Goal: Find specific page/section: Find specific page/section

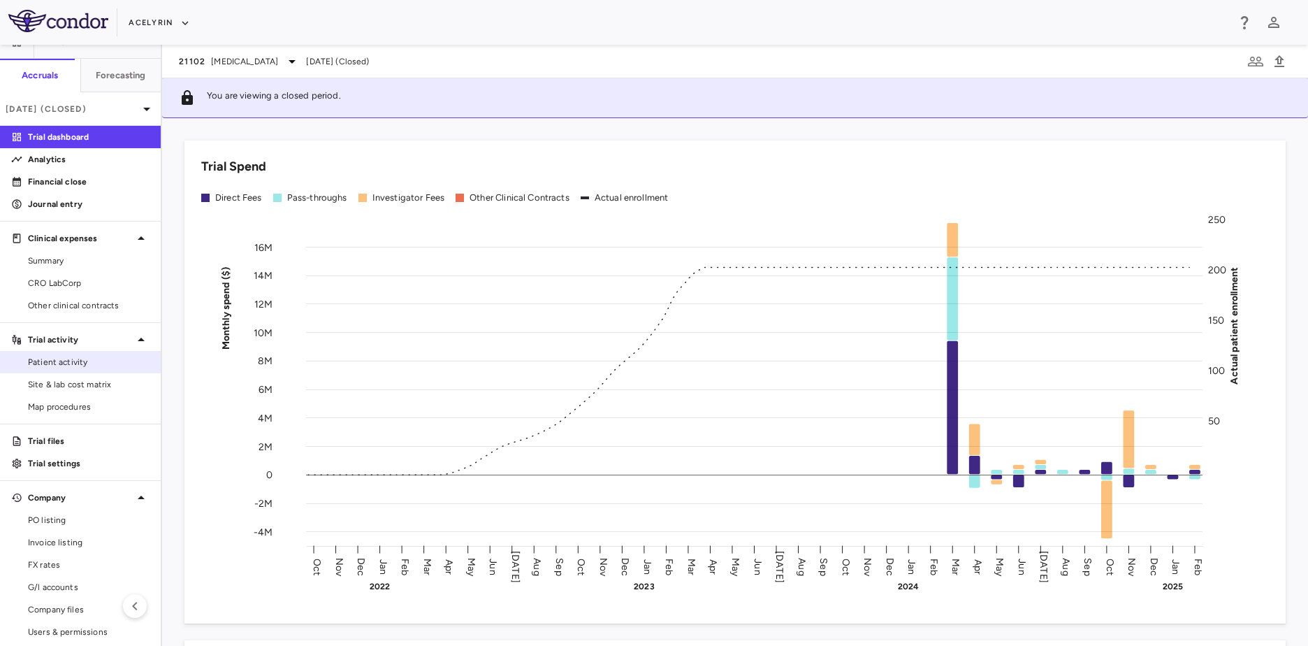
scroll to position [28, 0]
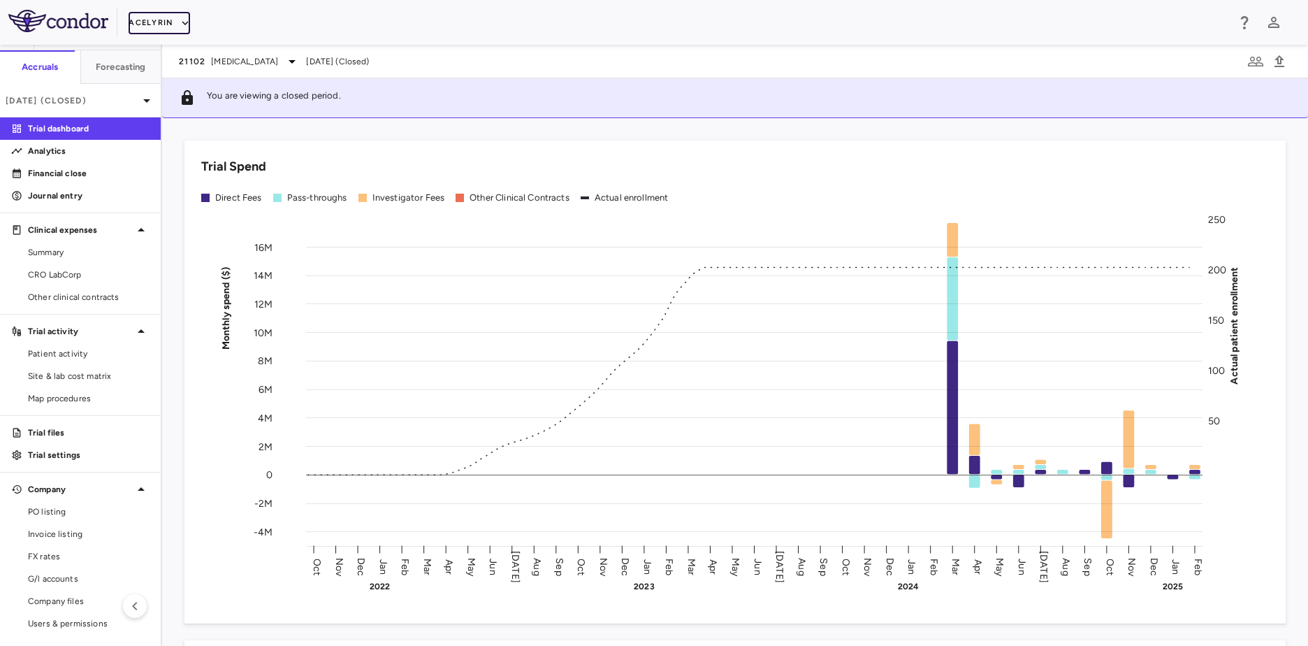
click at [173, 26] on button "Acelyrin" at bounding box center [159, 23] width 61 height 22
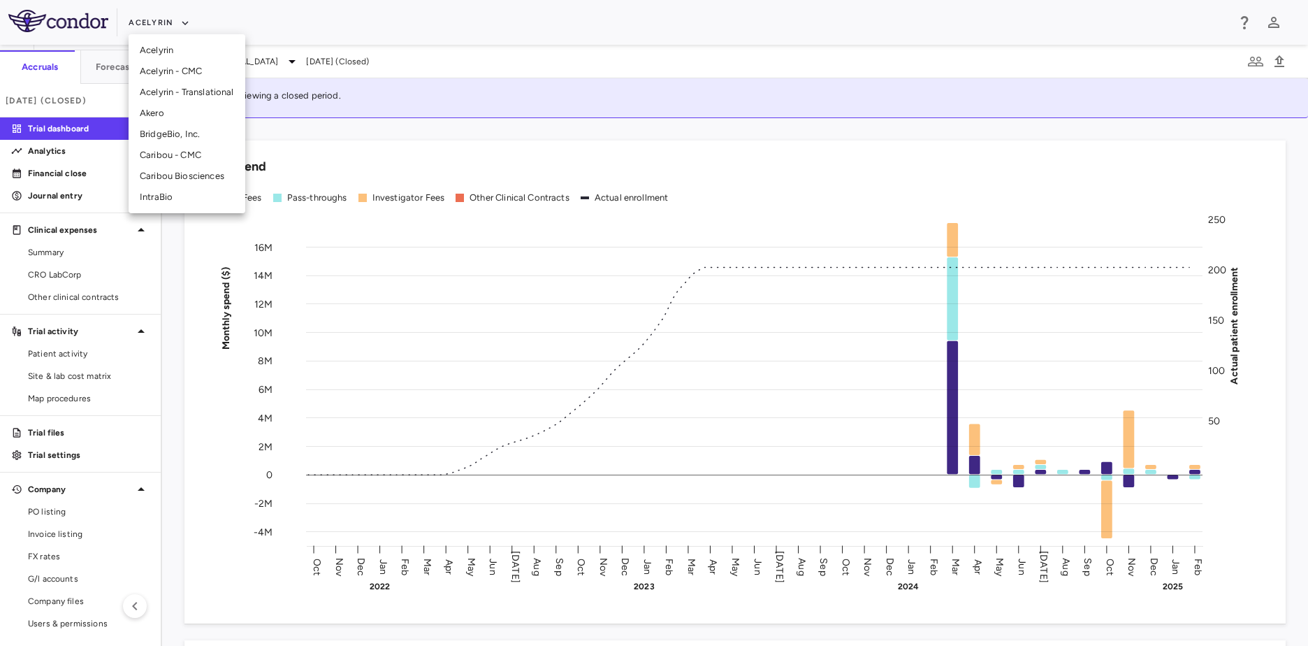
click at [208, 148] on li "Caribou - CMC" at bounding box center [187, 155] width 117 height 21
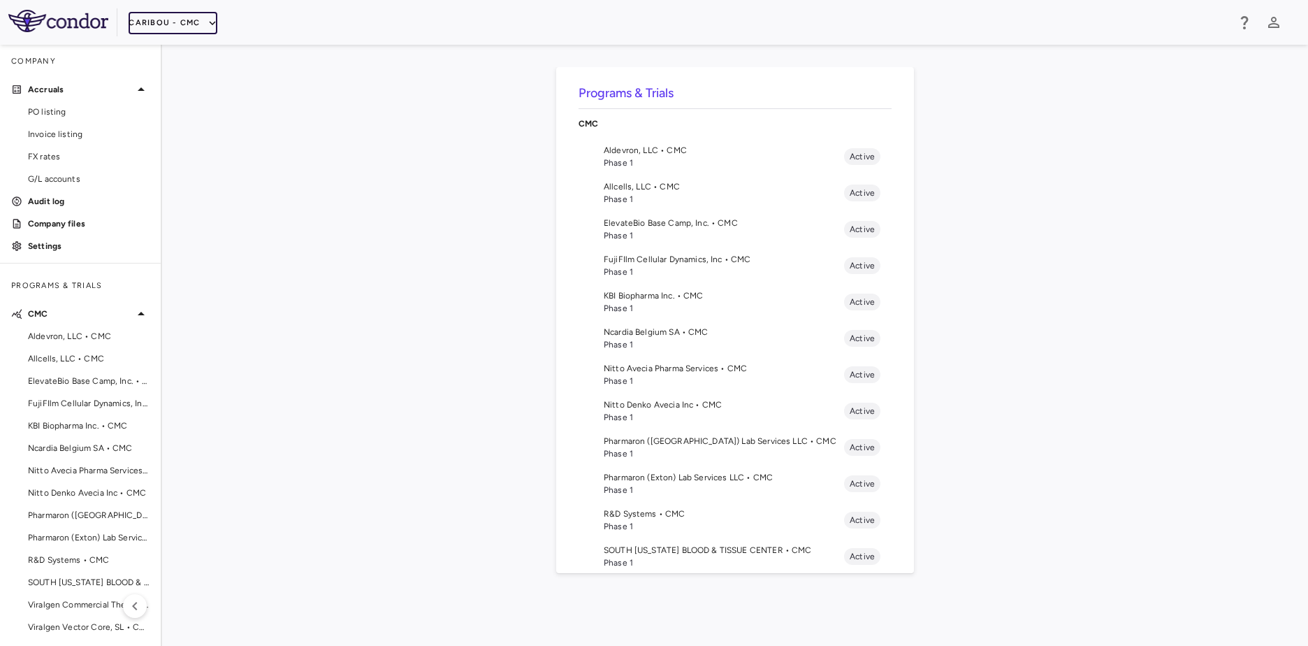
click at [165, 24] on button "Caribou - CMC" at bounding box center [173, 23] width 88 height 22
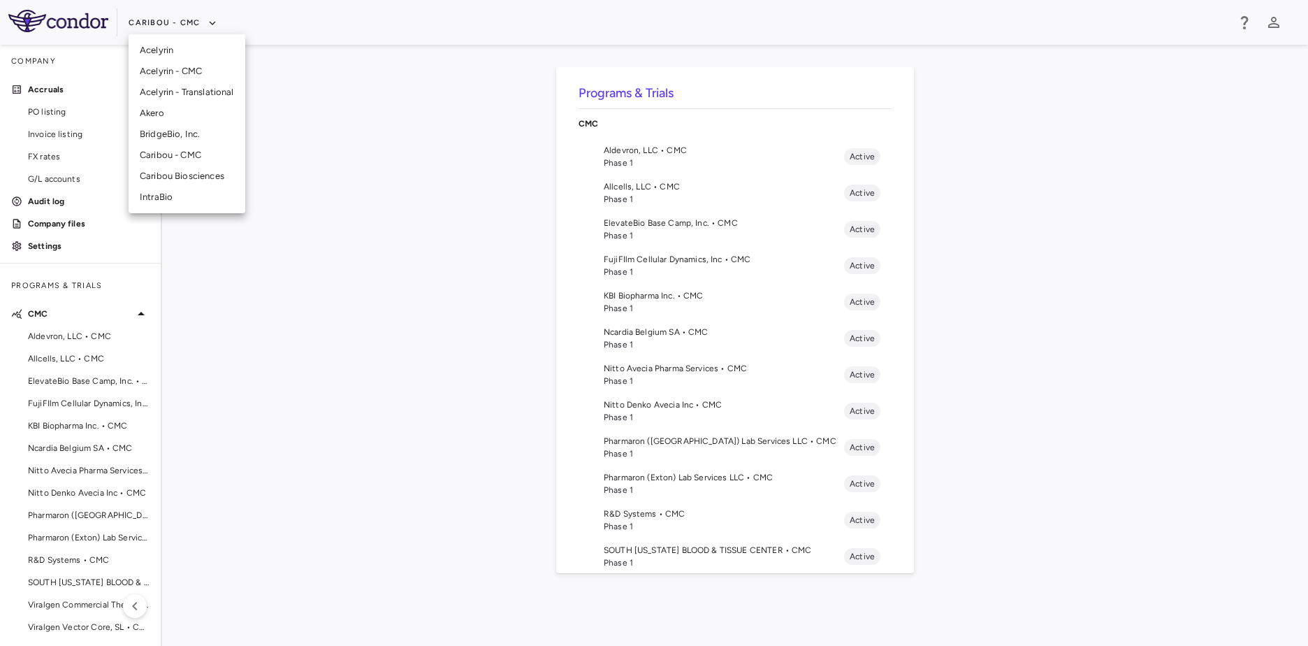
click at [249, 261] on div at bounding box center [654, 323] width 1308 height 646
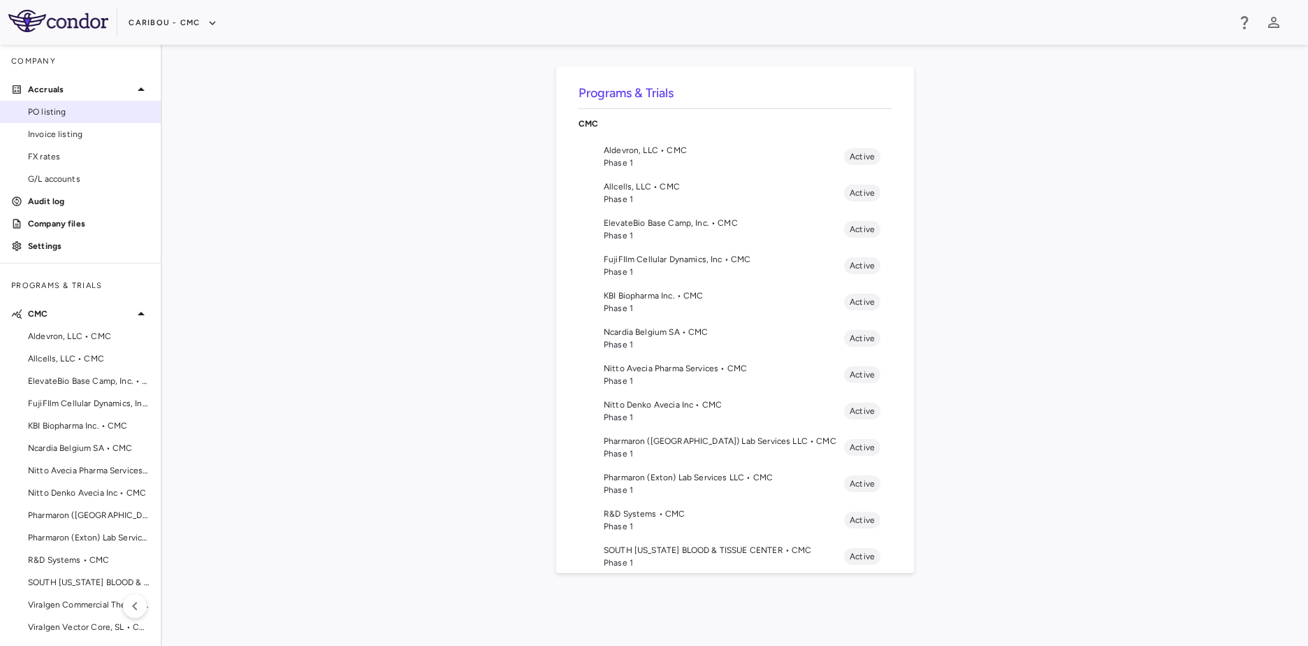
click at [70, 114] on span "PO listing" at bounding box center [89, 112] width 122 height 13
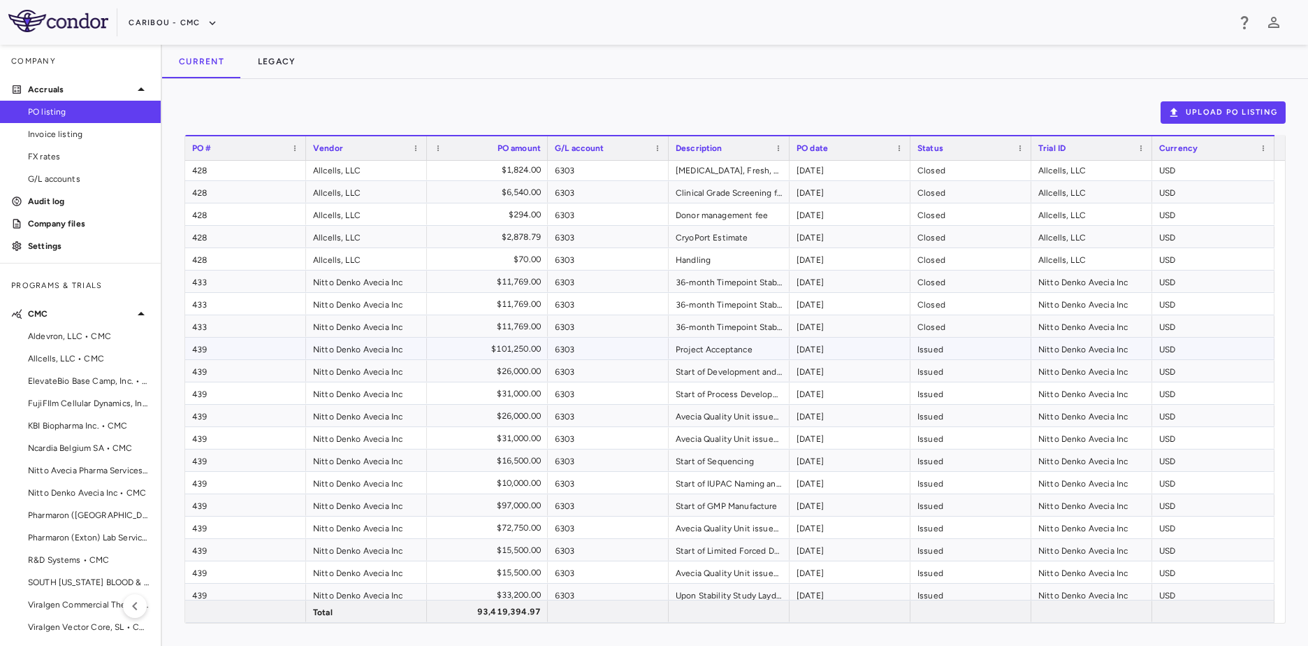
scroll to position [8499, 0]
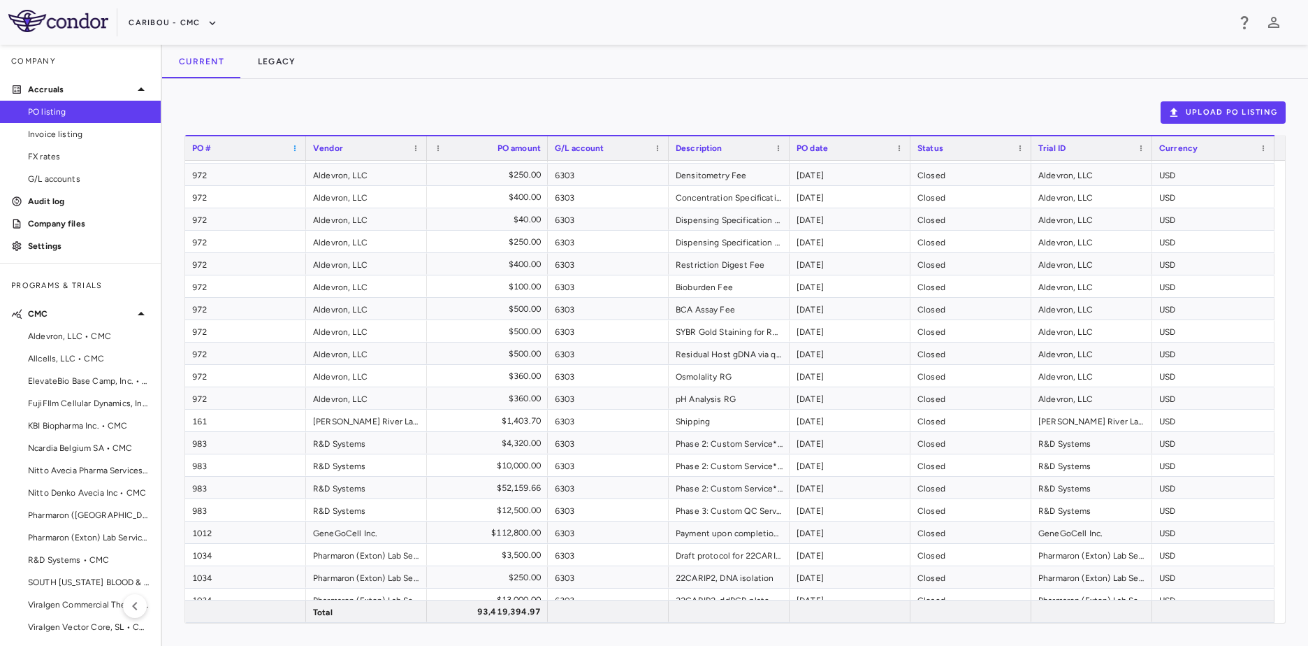
click at [297, 145] on span at bounding box center [295, 148] width 8 height 8
click at [319, 186] on span "Sort Descending" at bounding box center [356, 190] width 103 height 20
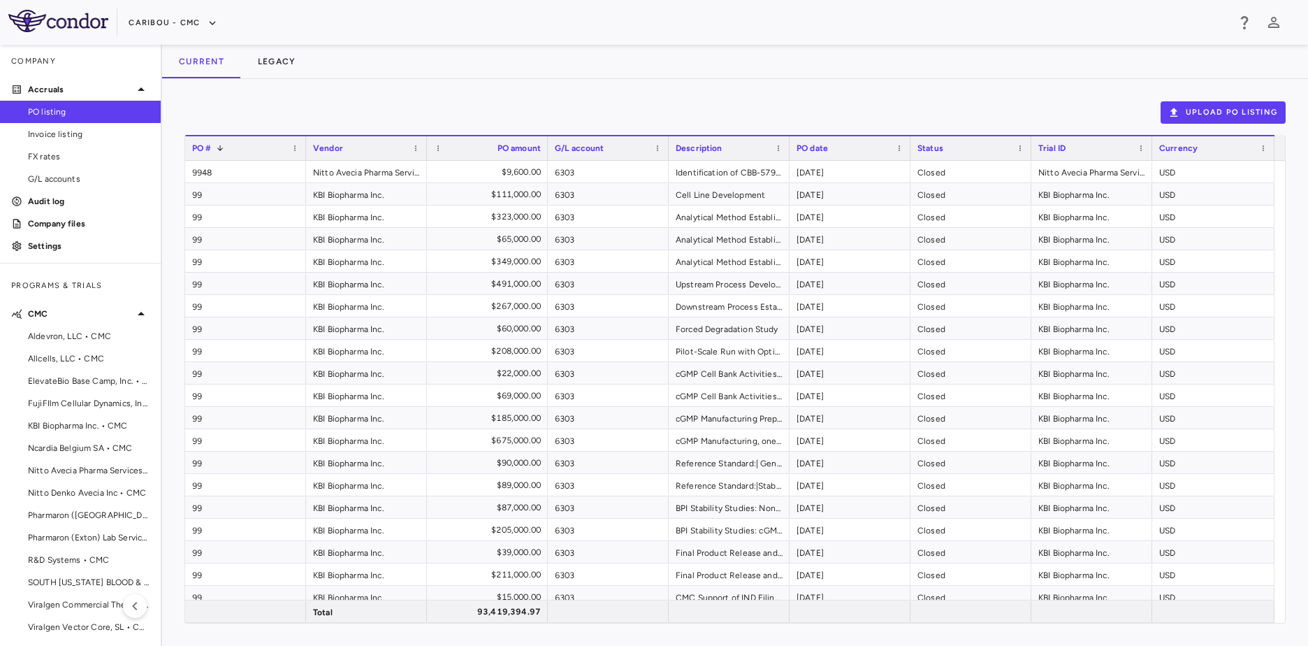
click at [289, 141] on div "PO # 1" at bounding box center [245, 148] width 107 height 24
click at [297, 142] on div "PO # 1" at bounding box center [245, 148] width 107 height 24
click at [900, 149] on span at bounding box center [899, 148] width 8 height 8
click at [918, 189] on span "Sort Descending" at bounding box center [961, 190] width 103 height 20
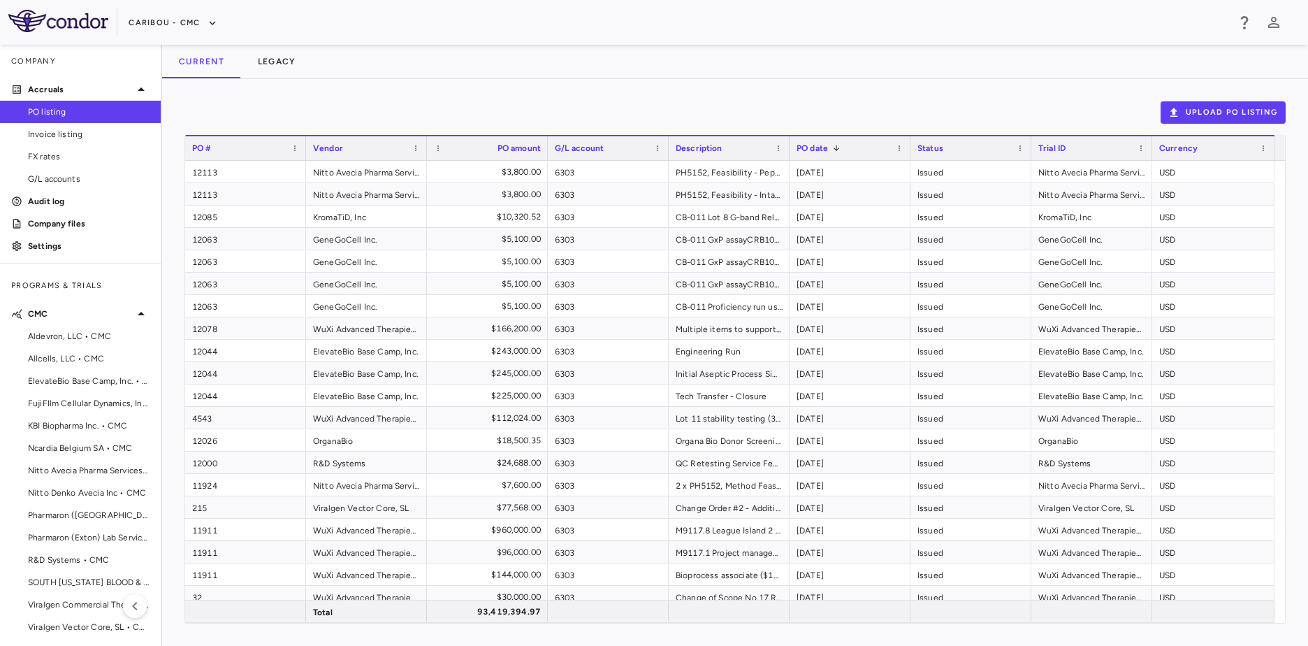
click at [86, 122] on div "PO listing" at bounding box center [80, 112] width 161 height 22
drag, startPoint x: 84, startPoint y: 126, endPoint x: 76, endPoint y: 129, distance: 8.2
click at [84, 126] on link "Invoice listing" at bounding box center [80, 134] width 161 height 21
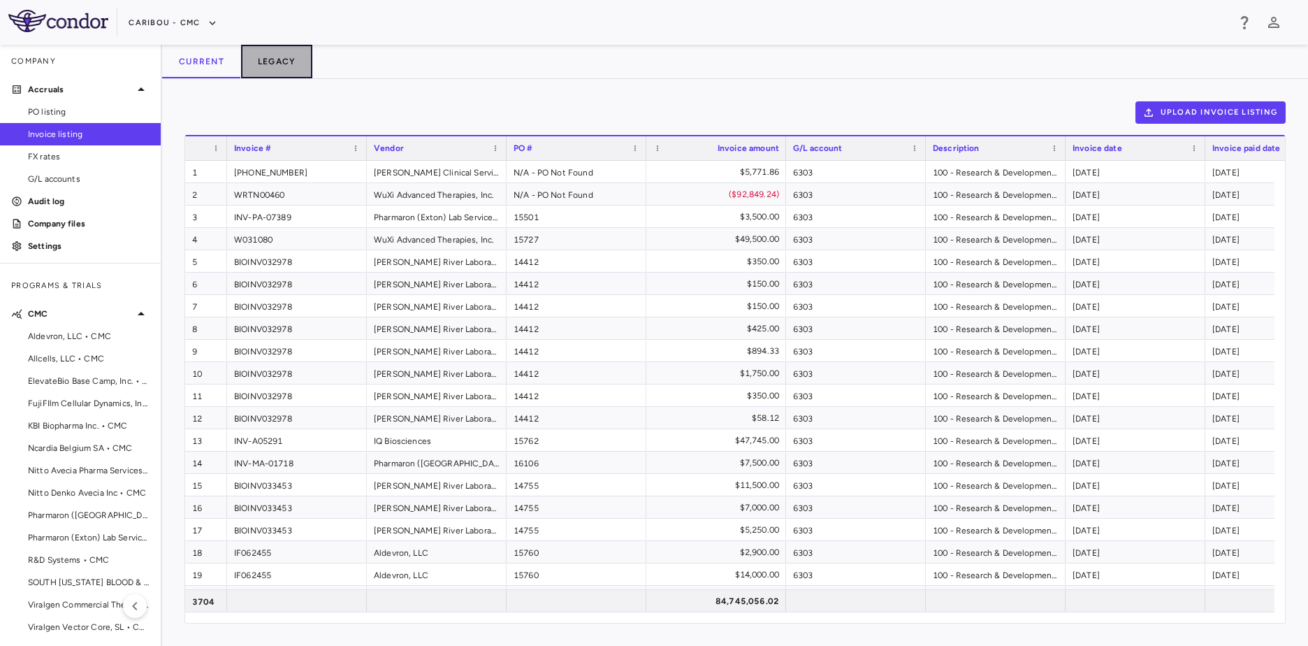
click at [272, 65] on button "Legacy" at bounding box center [277, 62] width 72 height 34
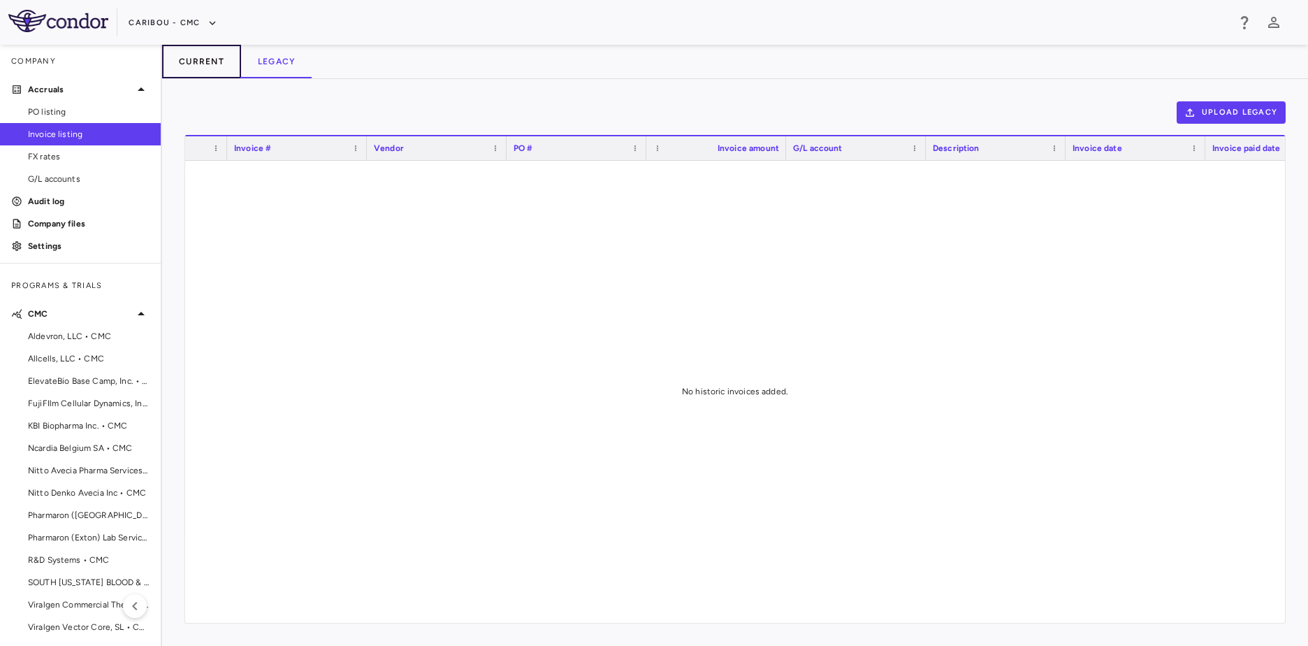
click at [221, 61] on button "Current" at bounding box center [201, 62] width 79 height 34
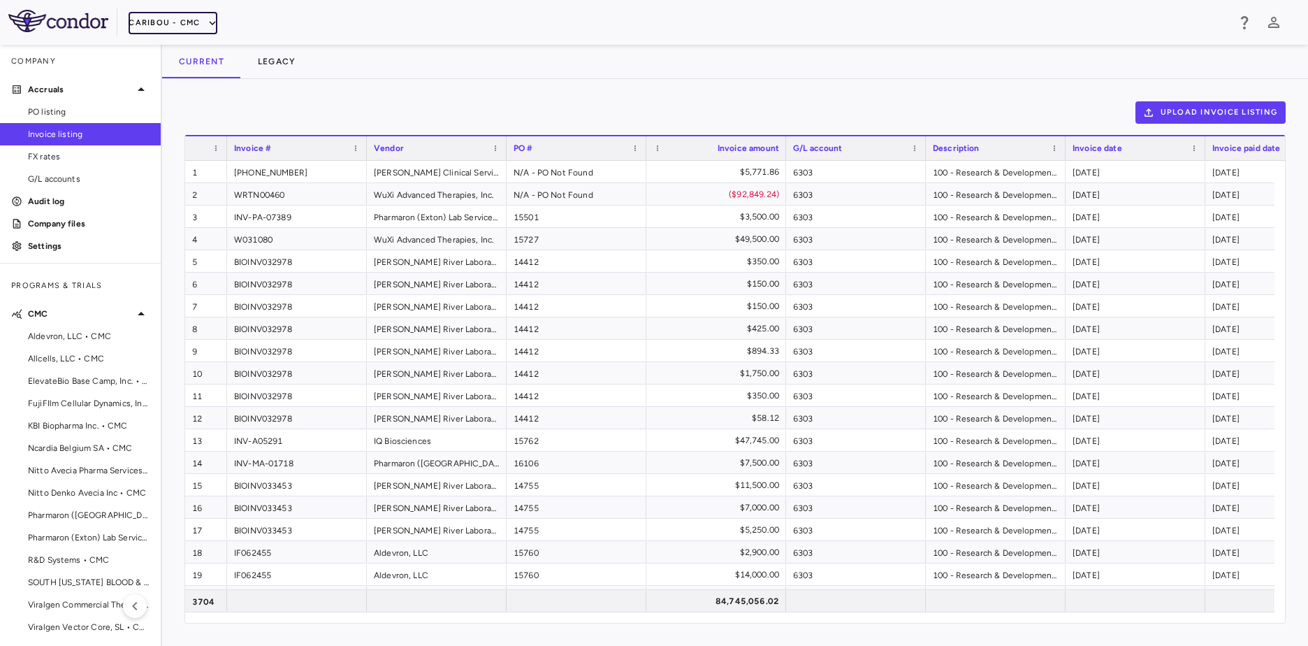
click at [185, 20] on button "Caribou - CMC" at bounding box center [173, 23] width 88 height 22
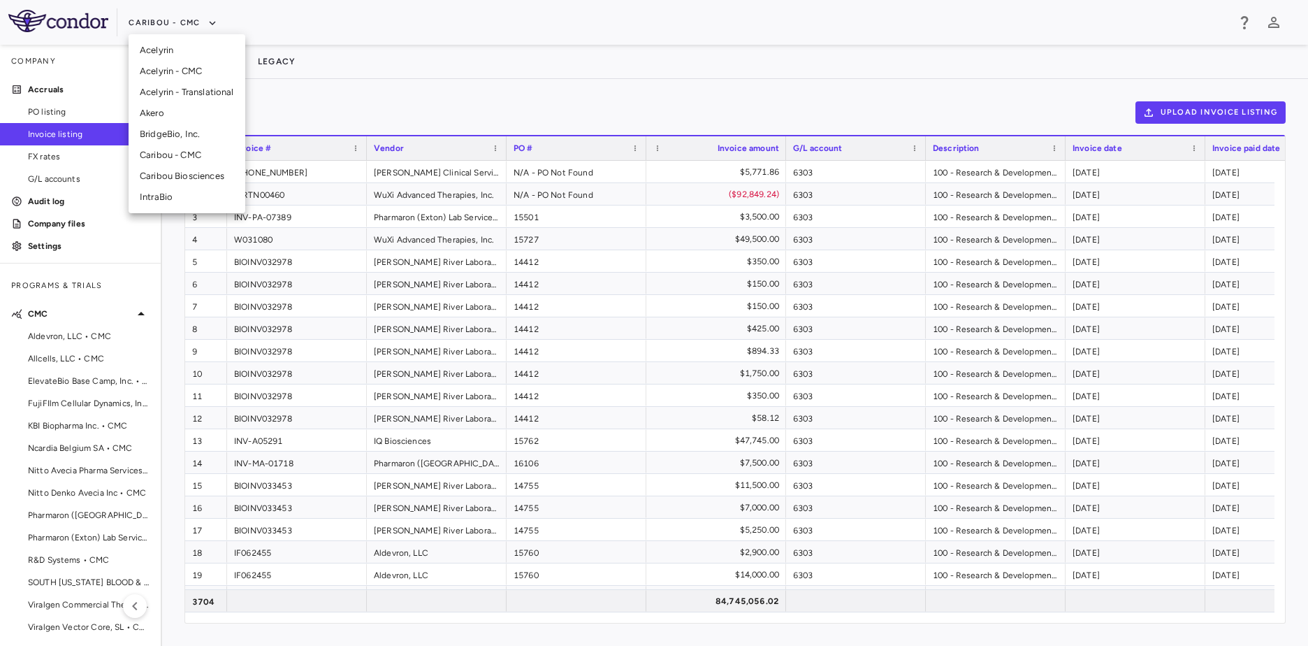
click at [185, 173] on li "Caribou Biosciences" at bounding box center [187, 176] width 117 height 21
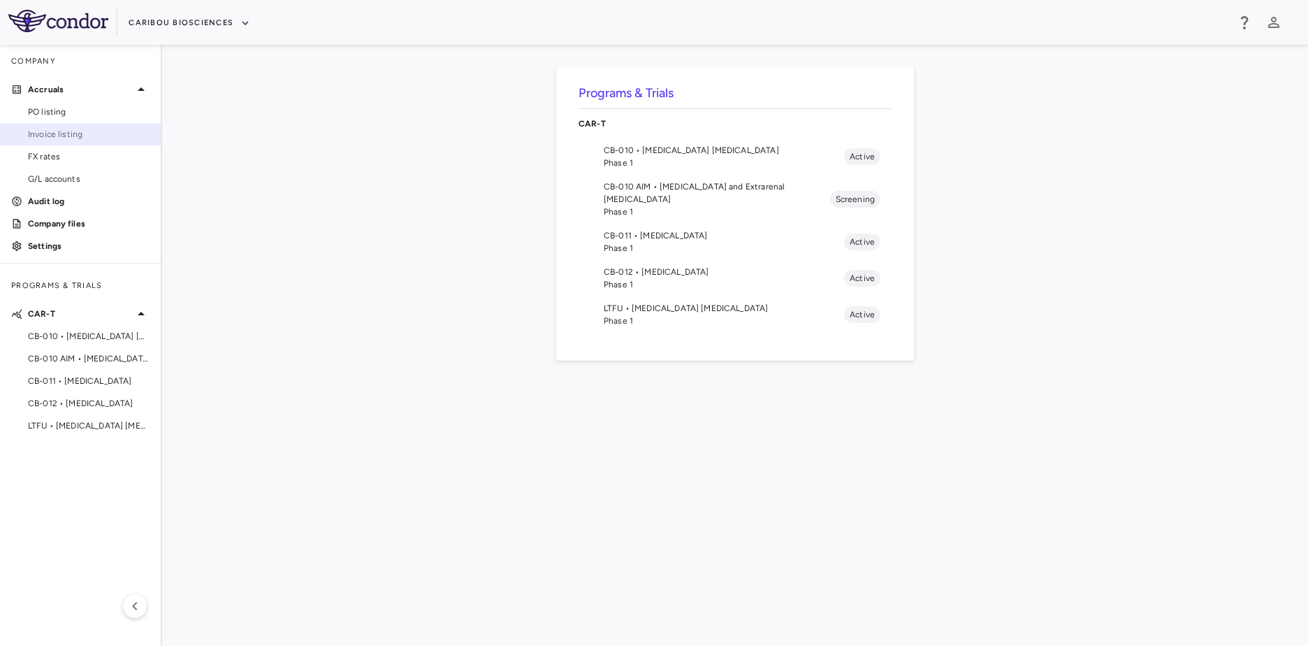
click at [61, 131] on span "Invoice listing" at bounding box center [89, 134] width 122 height 13
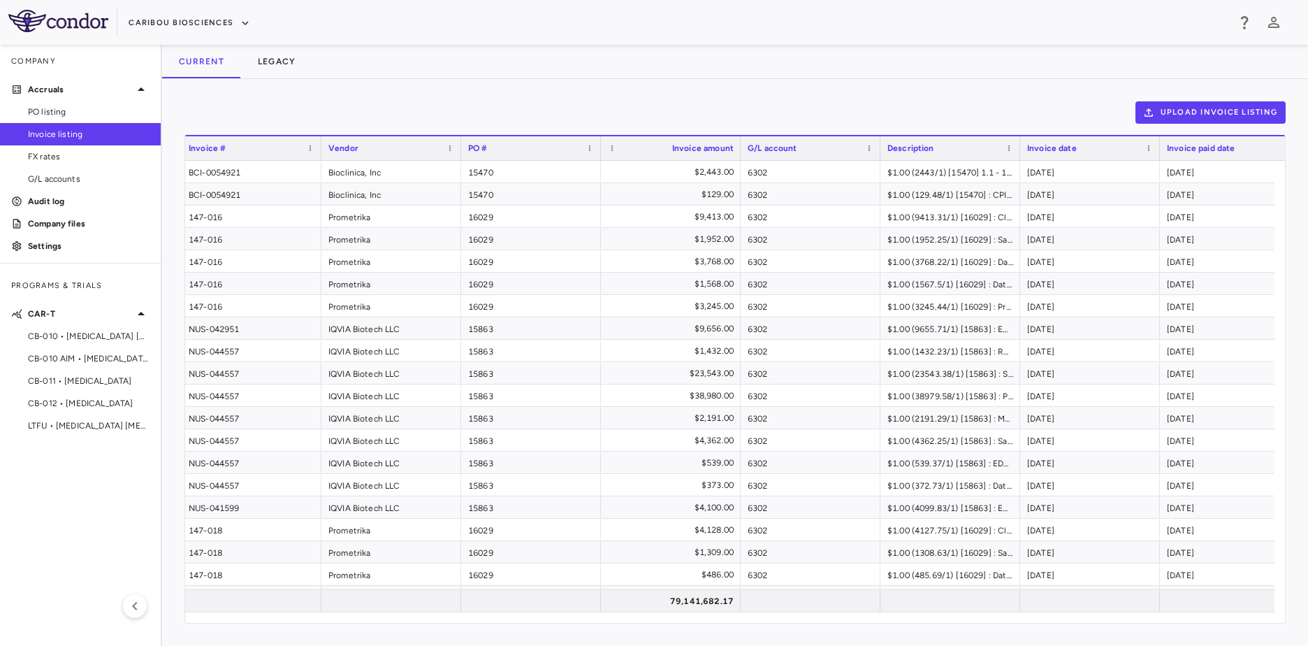
scroll to position [0, 59]
